Goal: Task Accomplishment & Management: Complete application form

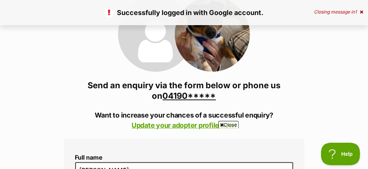
scroll to position [113, 0]
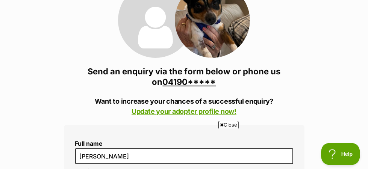
click at [175, 83] on link "04190*****" at bounding box center [189, 82] width 53 height 10
click at [226, 124] on span "Close" at bounding box center [228, 125] width 20 height 8
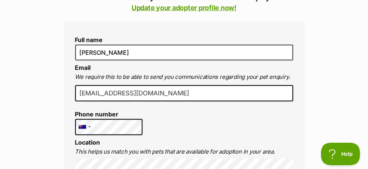
scroll to position [225, 0]
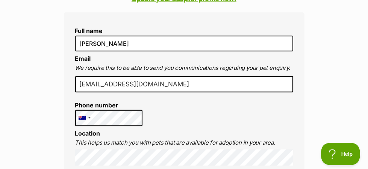
drag, startPoint x: 97, startPoint y: 82, endPoint x: 77, endPoint y: 83, distance: 20.3
drag, startPoint x: 77, startPoint y: 83, endPoint x: 229, endPoint y: 106, distance: 154.3
drag, startPoint x: 78, startPoint y: 84, endPoint x: 175, endPoint y: 85, distance: 96.9
click at [175, 85] on input "robinfergusson2@gmail.com" at bounding box center [184, 84] width 218 height 17
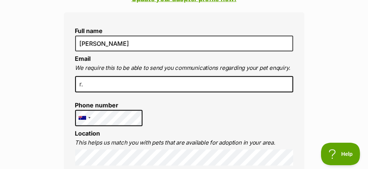
type input "r.fergusson@bigpond.com"
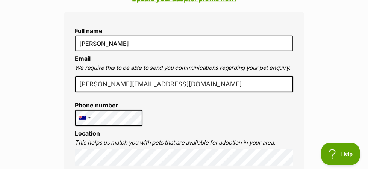
drag, startPoint x: 143, startPoint y: 115, endPoint x: 182, endPoint y: 109, distance: 39.6
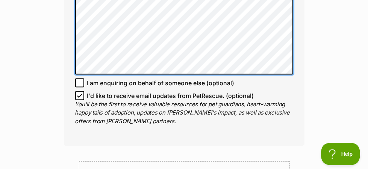
scroll to position [638, 0]
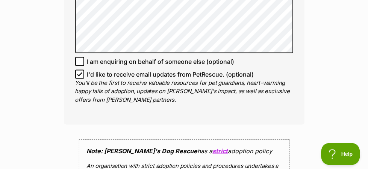
click at [77, 72] on icon at bounding box center [79, 73] width 5 height 3
click at [77, 70] on input "I'd like to receive email updates from PetRescue. (optional)" at bounding box center [79, 74] width 9 height 9
checkbox input "false"
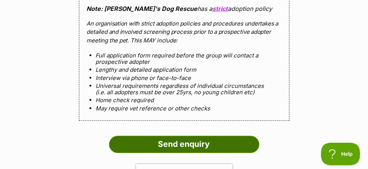
scroll to position [789, 0]
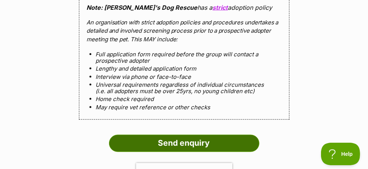
click at [184, 135] on input "Send enquiry" at bounding box center [184, 143] width 150 height 17
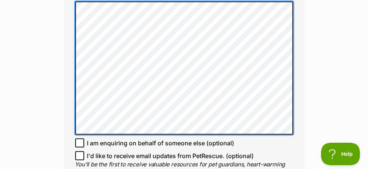
scroll to position [601, 0]
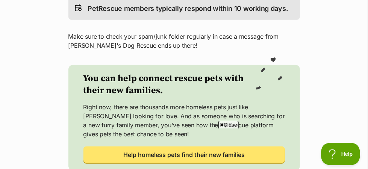
scroll to position [338, 0]
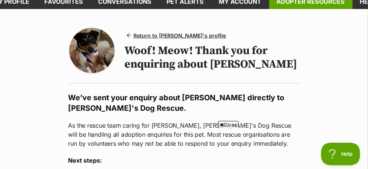
scroll to position [75, 0]
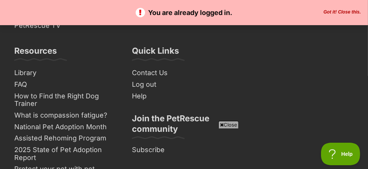
scroll to position [601, 0]
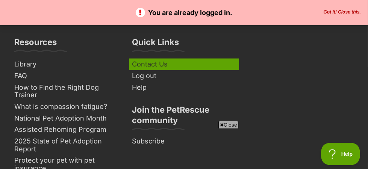
click at [146, 64] on link "Contact Us" at bounding box center [184, 65] width 110 height 12
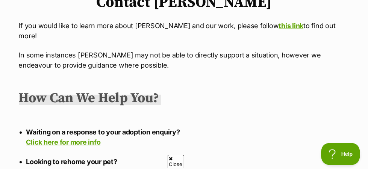
scroll to position [75, 0]
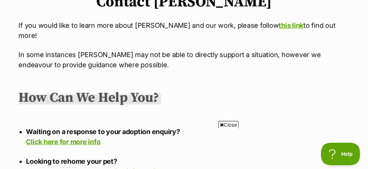
click at [228, 124] on span "Close" at bounding box center [228, 125] width 20 height 8
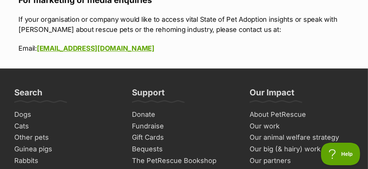
scroll to position [1089, 0]
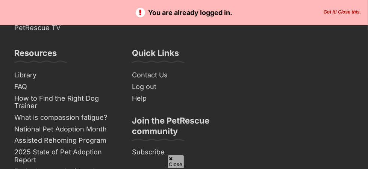
scroll to position [601, 0]
